Goal: Navigation & Orientation: Understand site structure

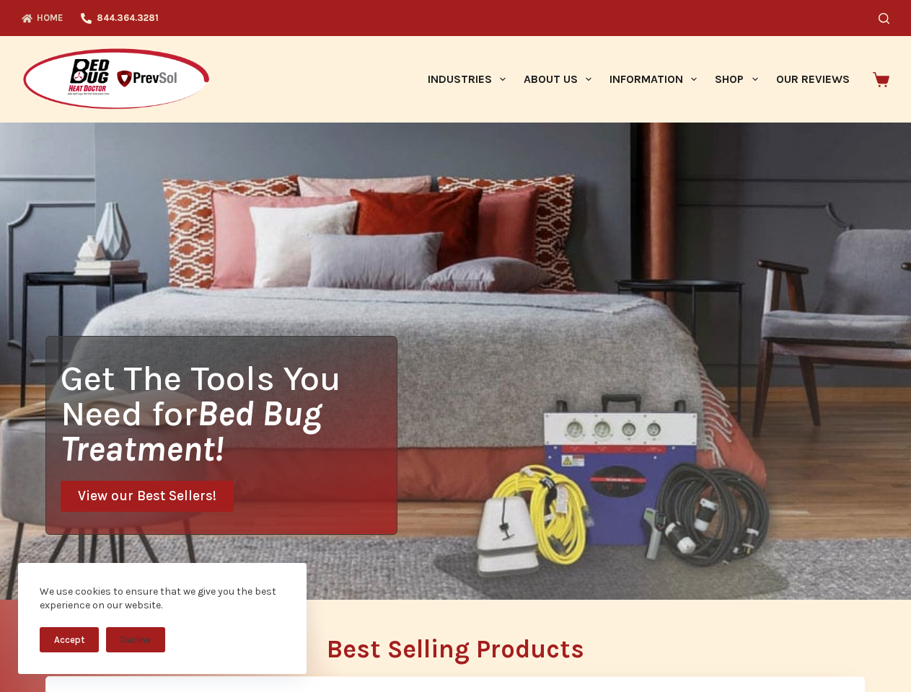
click at [455, 346] on div "Get The Tools You Need for Bed Bug Treatment! View our Best Sellers!" at bounding box center [455, 361] width 911 height 477
click at [69, 640] on button "Accept" at bounding box center [69, 640] width 59 height 25
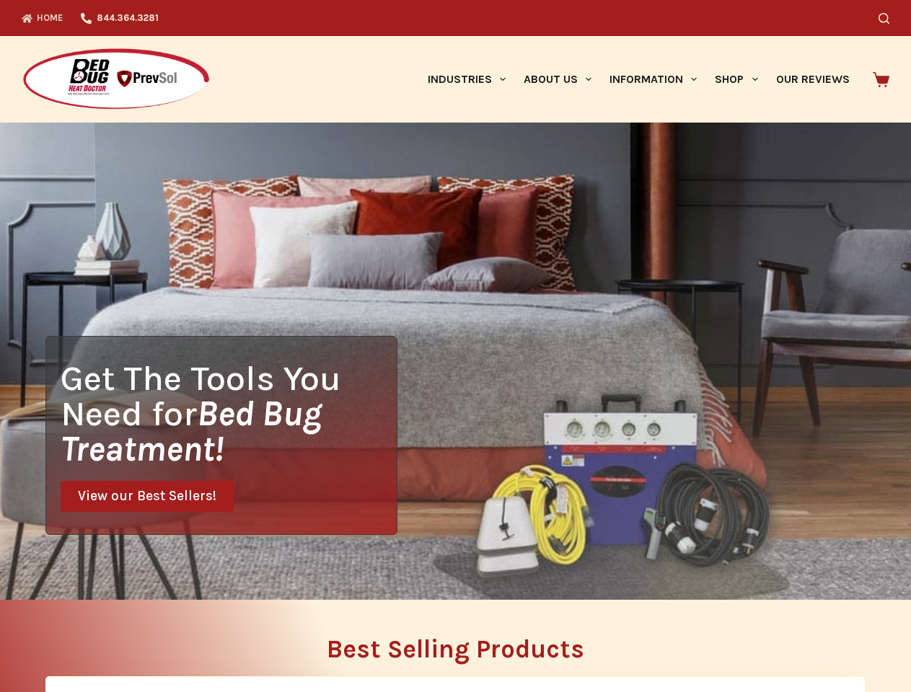
click at [136, 640] on button "Decline" at bounding box center [135, 650] width 59 height 25
click at [889, 18] on icon "Search" at bounding box center [884, 18] width 11 height 11
click at [472, 79] on link "Industries" at bounding box center [466, 79] width 96 height 87
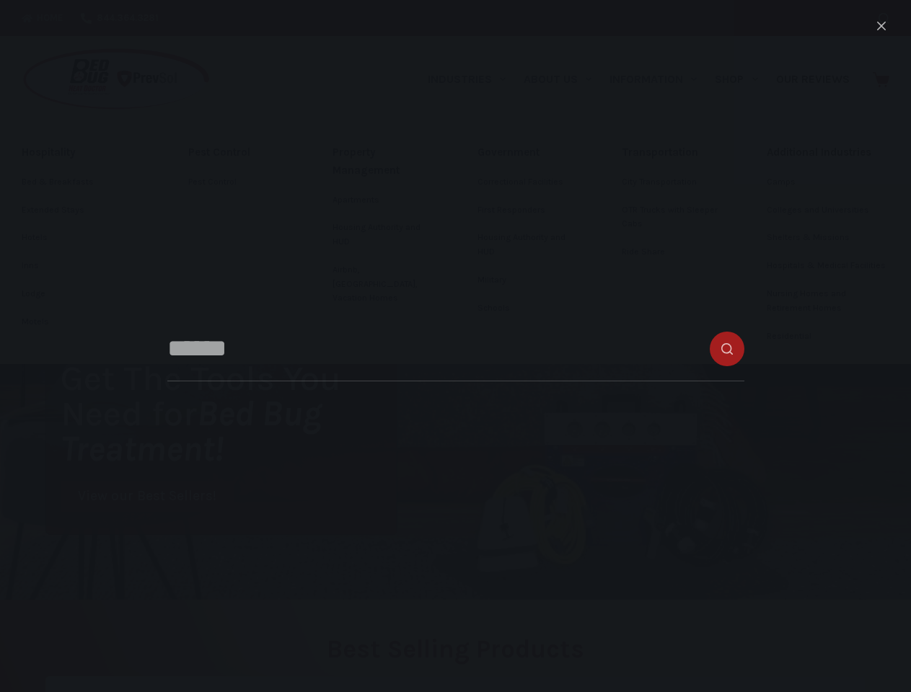
click at [563, 79] on link "About Us" at bounding box center [557, 79] width 86 height 87
click at [659, 79] on link "Information" at bounding box center [653, 79] width 105 height 87
click at [742, 79] on link "Shop" at bounding box center [736, 79] width 61 height 87
